Goal: Transaction & Acquisition: Purchase product/service

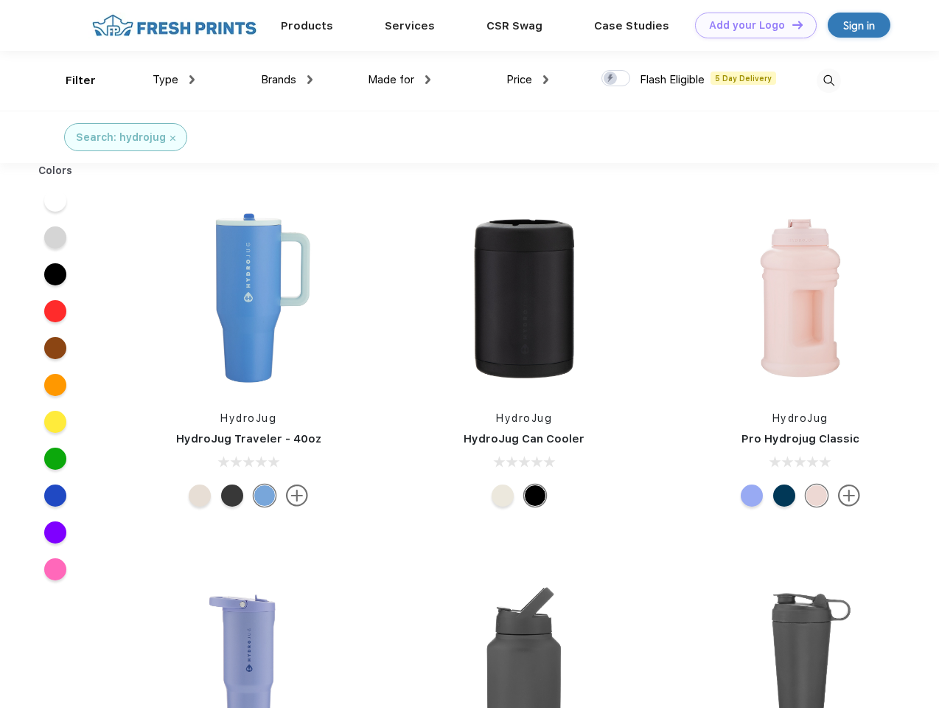
click at [750, 25] on link "Add your Logo Design Tool" at bounding box center [756, 26] width 122 height 26
click at [0, 0] on div "Design Tool" at bounding box center [0, 0] width 0 height 0
click at [791, 24] on link "Add your Logo Design Tool" at bounding box center [756, 26] width 122 height 26
click at [71, 80] on div "Filter" at bounding box center [81, 80] width 30 height 17
click at [174, 80] on span "Type" at bounding box center [166, 79] width 26 height 13
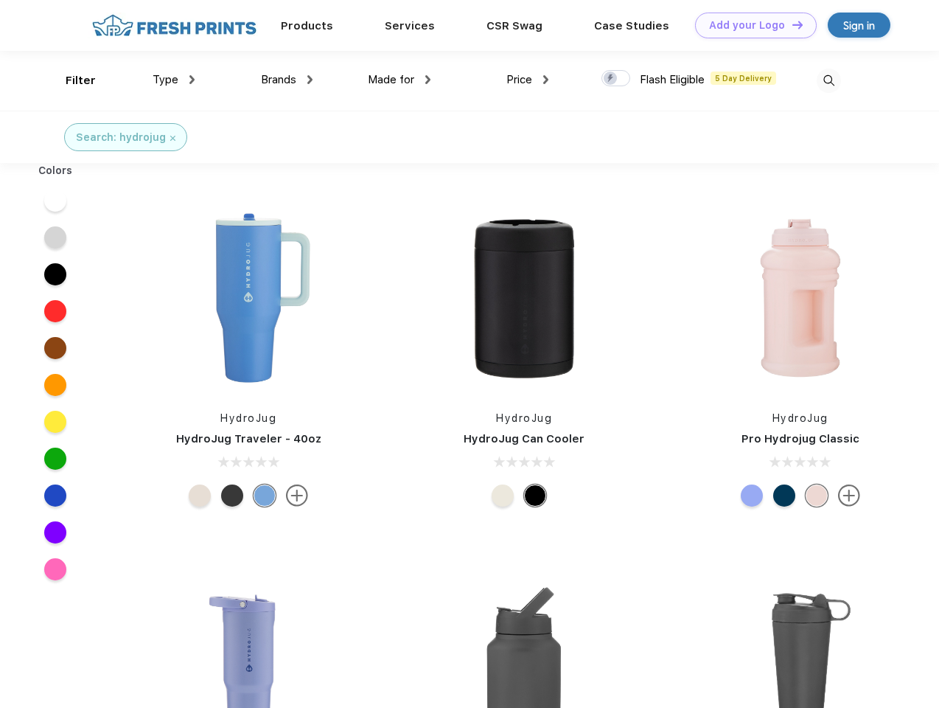
click at [287, 80] on span "Brands" at bounding box center [278, 79] width 35 height 13
click at [399, 80] on span "Made for" at bounding box center [391, 79] width 46 height 13
click at [528, 80] on span "Price" at bounding box center [519, 79] width 26 height 13
click at [616, 79] on div at bounding box center [615, 78] width 29 height 16
click at [611, 79] on input "checkbox" at bounding box center [606, 74] width 10 height 10
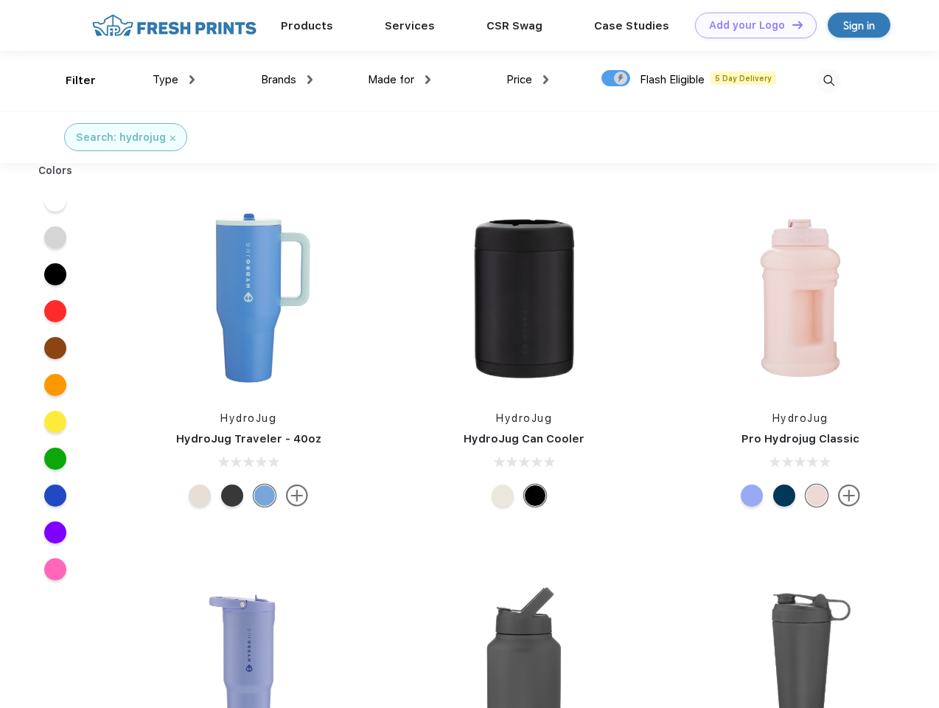
click at [828, 80] on img at bounding box center [829, 81] width 24 height 24
